Goal: Task Accomplishment & Management: Manage account settings

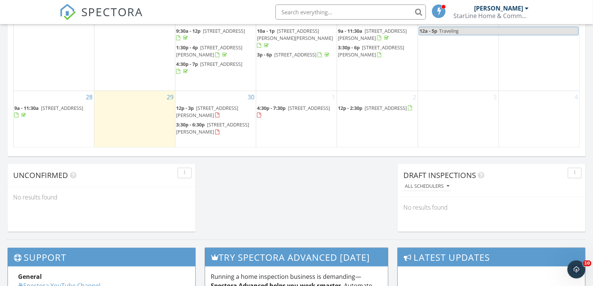
scroll to position [698, 606]
click at [210, 124] on span "[STREET_ADDRESS][PERSON_NAME]" at bounding box center [212, 128] width 73 height 14
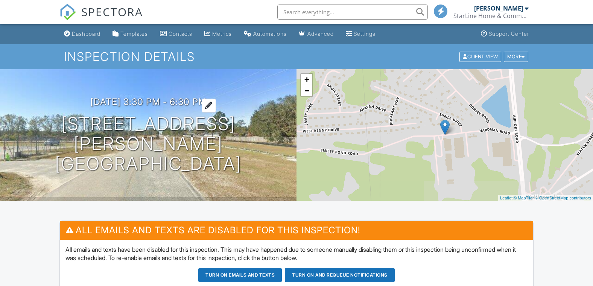
click at [214, 112] on div at bounding box center [209, 106] width 14 height 14
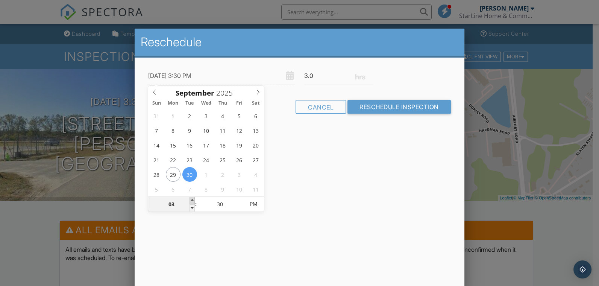
type input "09/30/2025 4:30 PM"
type input "04"
click at [192, 198] on span at bounding box center [192, 201] width 5 height 8
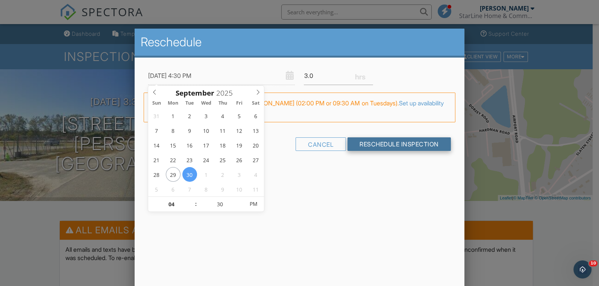
click at [403, 141] on input "Reschedule Inspection" at bounding box center [399, 144] width 103 height 14
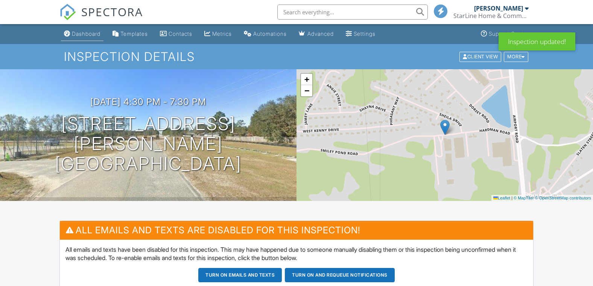
click at [93, 33] on div "Dashboard" at bounding box center [86, 33] width 29 height 6
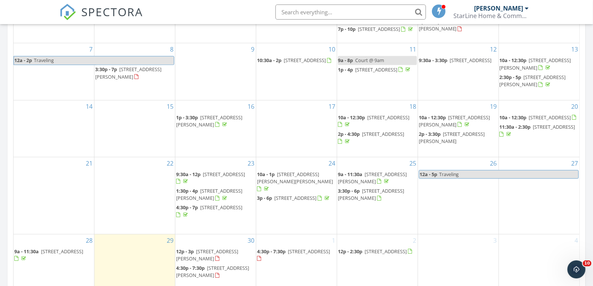
scroll to position [460, 0]
